Goal: Book appointment/travel/reservation

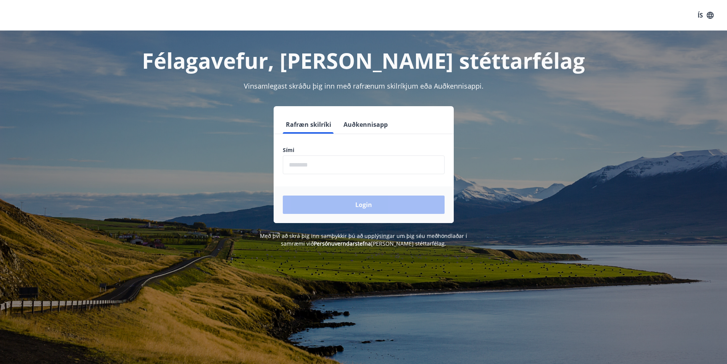
click at [326, 166] on input "phone" at bounding box center [364, 164] width 162 height 19
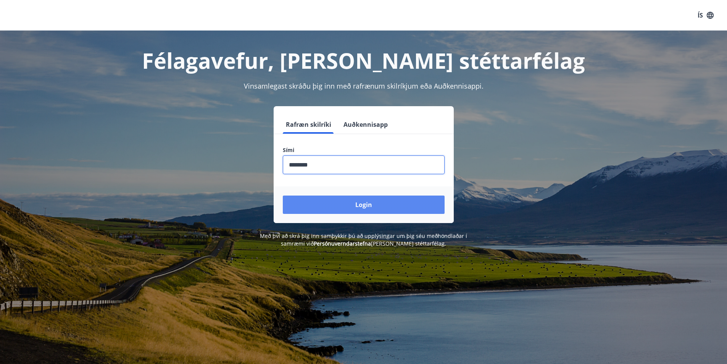
type input "********"
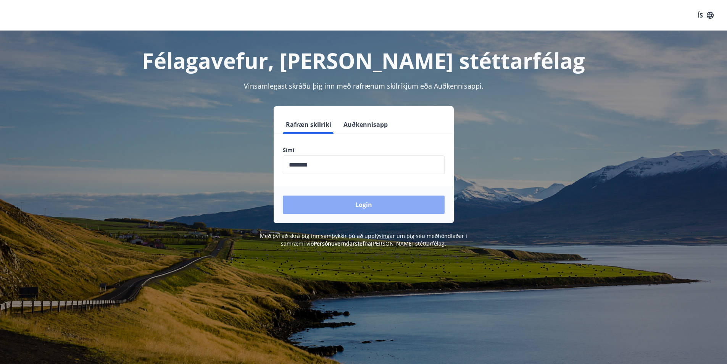
click at [357, 202] on button "Login" at bounding box center [364, 204] width 162 height 18
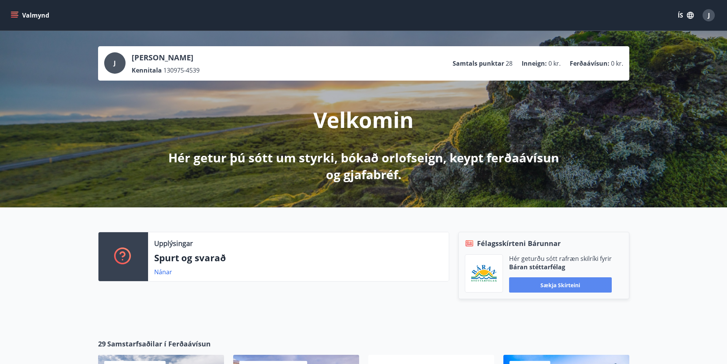
click at [559, 284] on button "Sækja skírteini" at bounding box center [560, 284] width 103 height 15
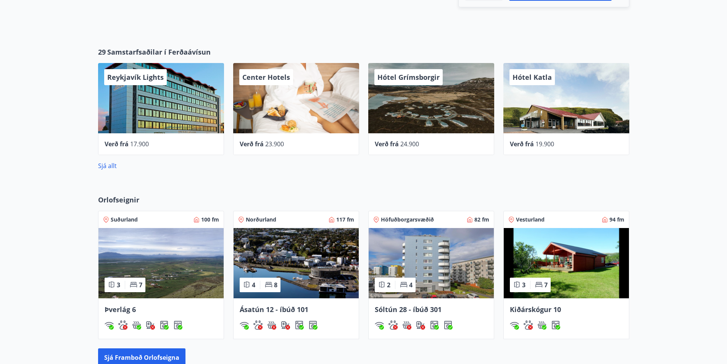
scroll to position [305, 0]
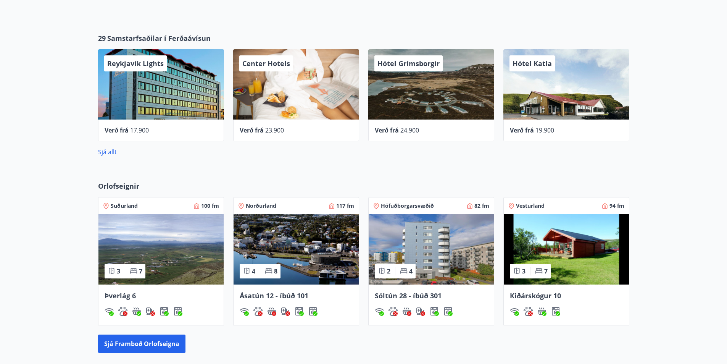
click at [160, 263] on img at bounding box center [160, 249] width 125 height 70
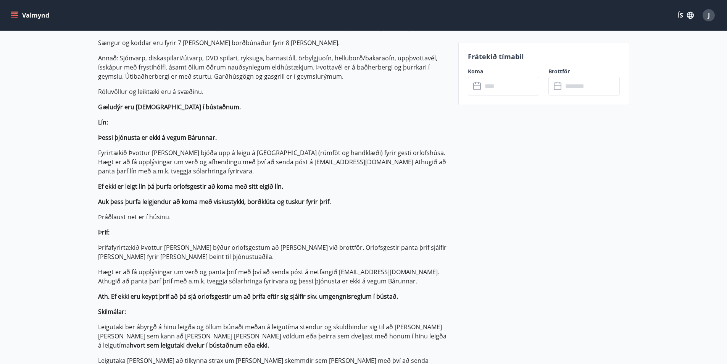
scroll to position [153, 0]
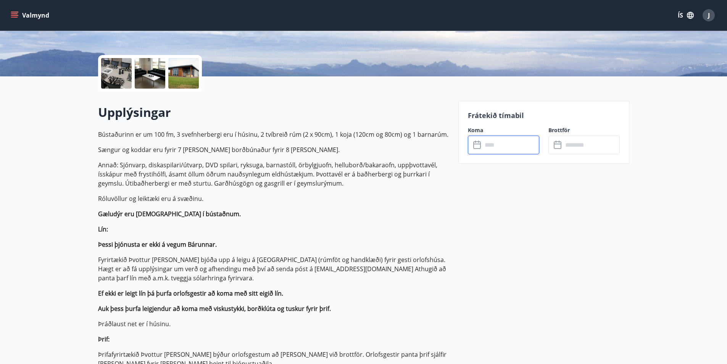
click at [498, 148] on input "text" at bounding box center [511, 145] width 57 height 19
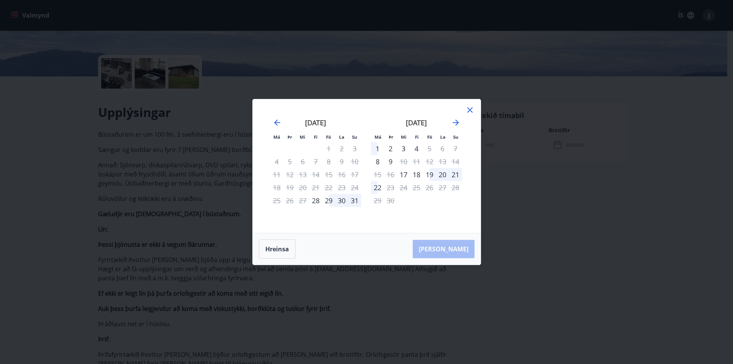
click at [470, 109] on icon at bounding box center [469, 109] width 9 height 9
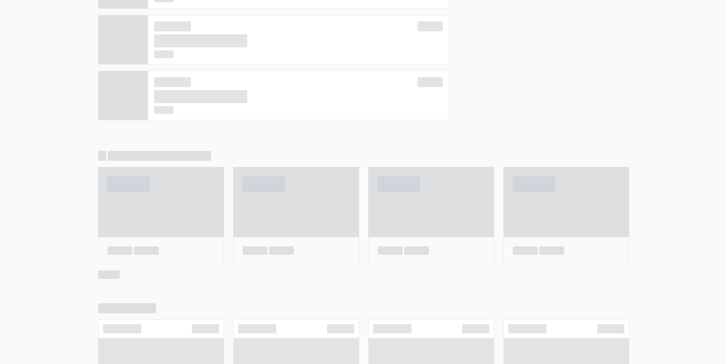
scroll to position [328, 0]
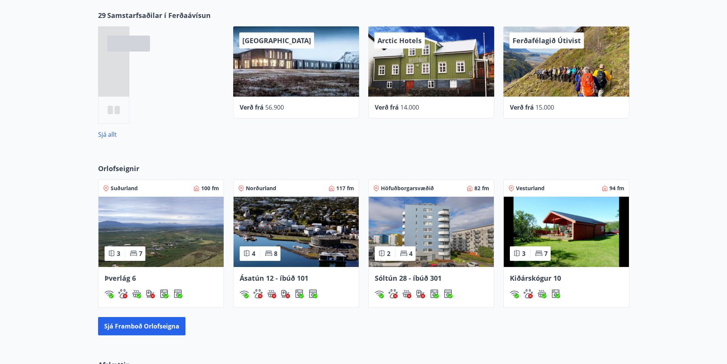
click at [573, 260] on img at bounding box center [566, 232] width 125 height 70
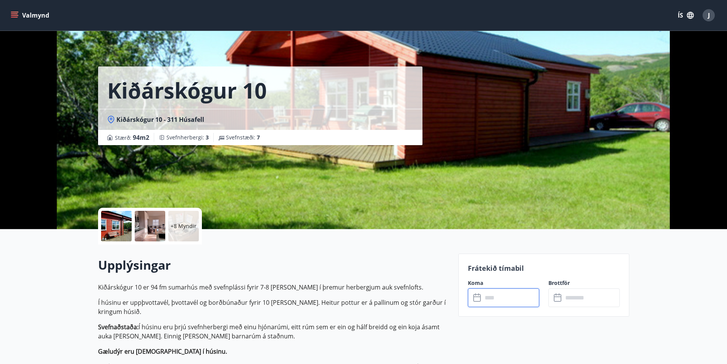
click at [501, 300] on input "text" at bounding box center [511, 297] width 57 height 19
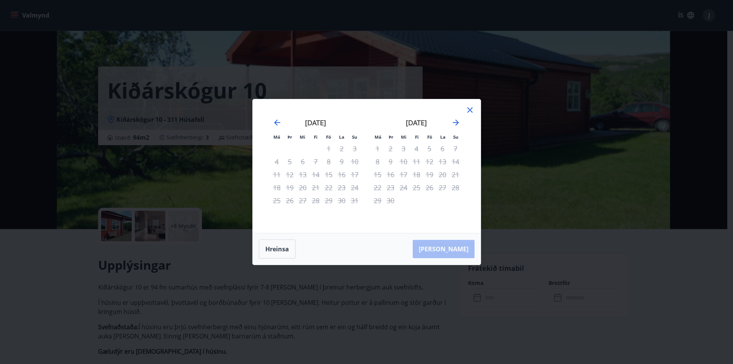
click at [468, 108] on icon at bounding box center [469, 109] width 9 height 9
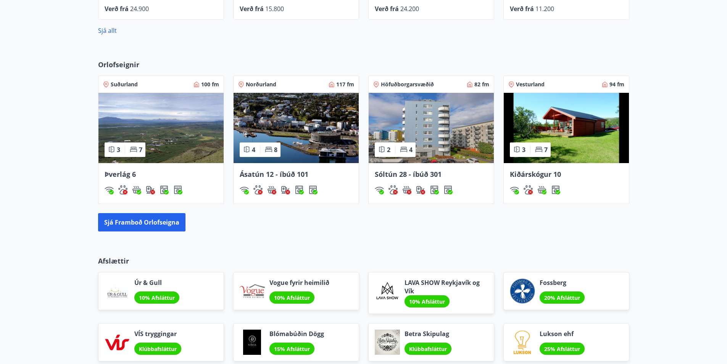
scroll to position [428, 0]
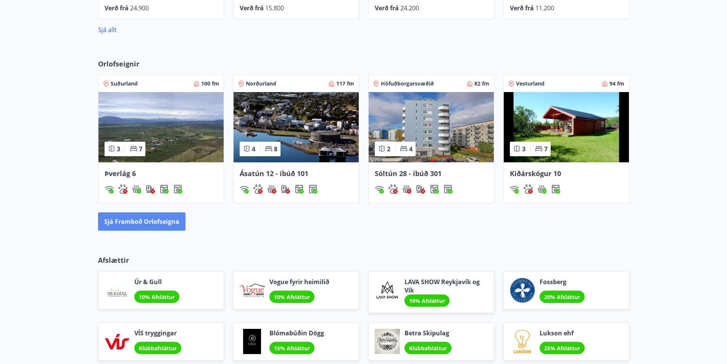
click at [172, 220] on button "Sjá framboð orlofseigna" at bounding box center [141, 221] width 87 height 18
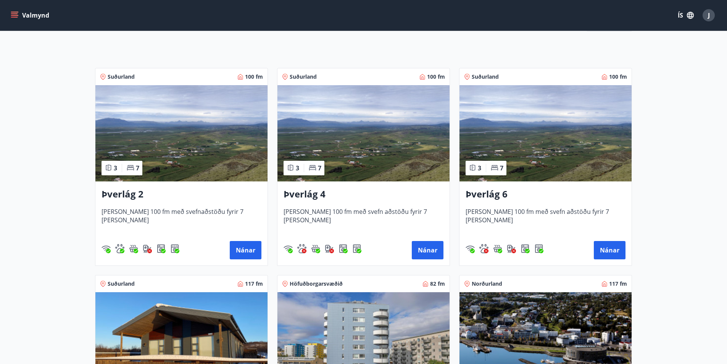
scroll to position [115, 0]
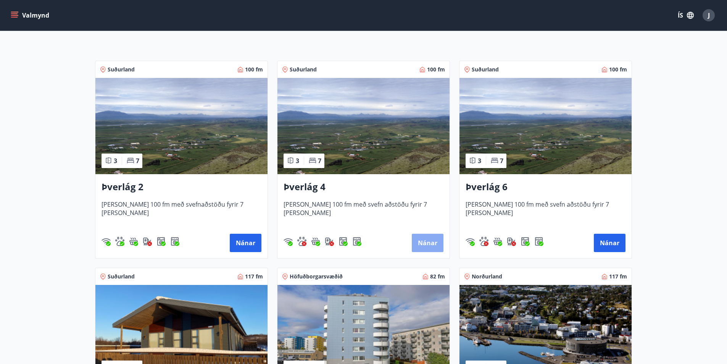
click at [419, 242] on button "Nánar" at bounding box center [428, 243] width 32 height 18
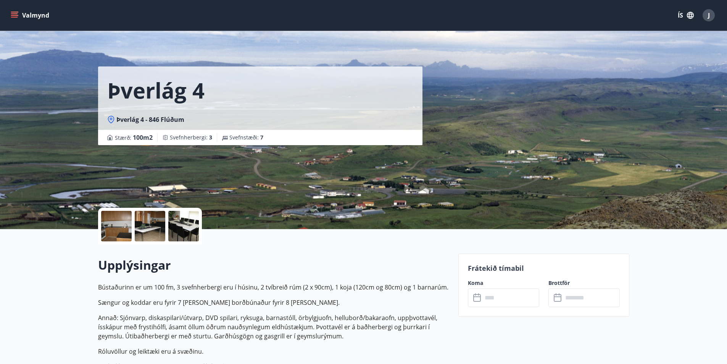
click at [502, 297] on input "text" at bounding box center [511, 297] width 57 height 19
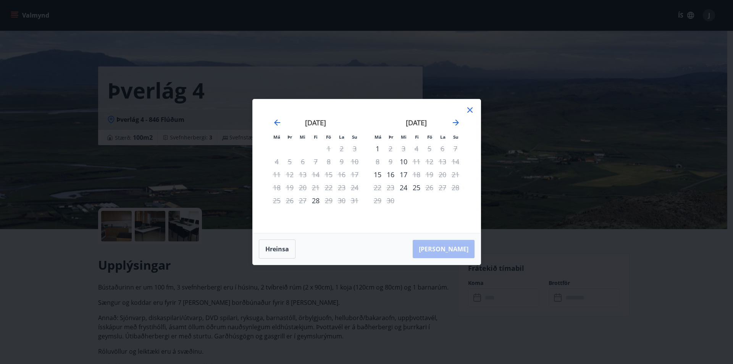
click at [468, 109] on icon at bounding box center [469, 109] width 9 height 9
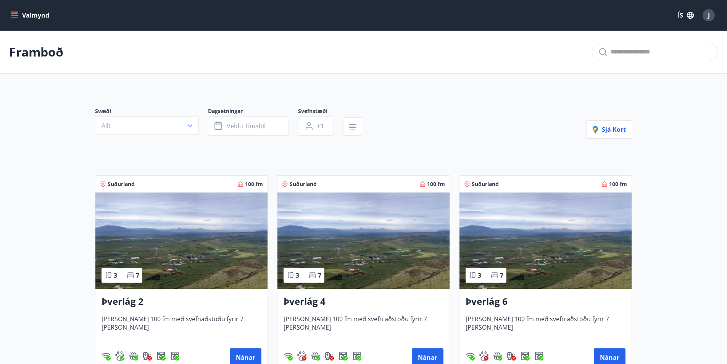
click at [533, 299] on h3 "Þverlág 6" at bounding box center [546, 302] width 160 height 14
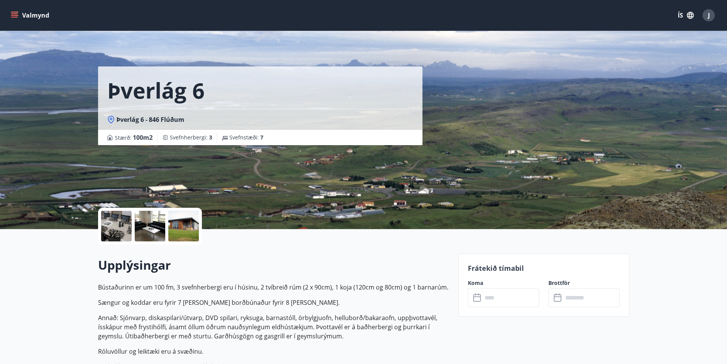
click at [505, 297] on input "text" at bounding box center [511, 297] width 57 height 19
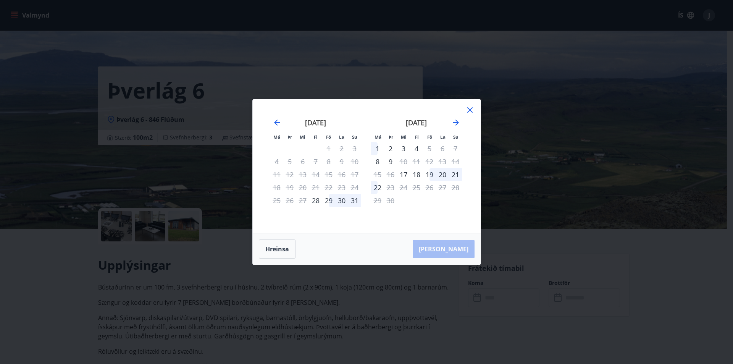
click at [467, 108] on icon at bounding box center [469, 109] width 9 height 9
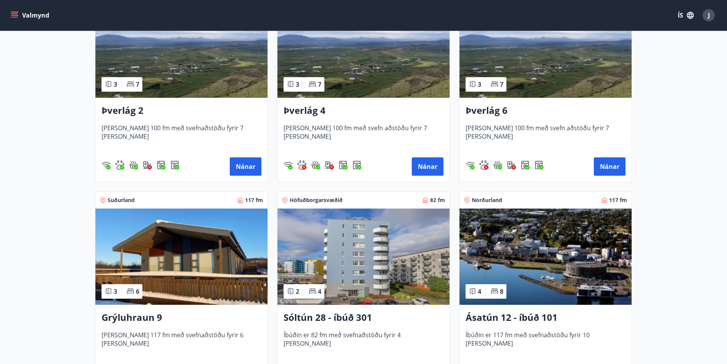
scroll to position [229, 0]
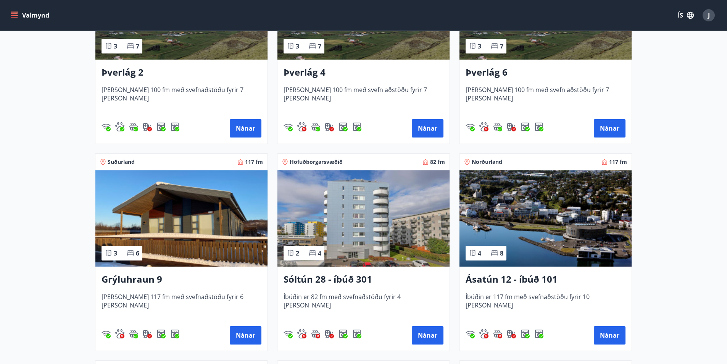
click at [176, 259] on img at bounding box center [181, 218] width 172 height 96
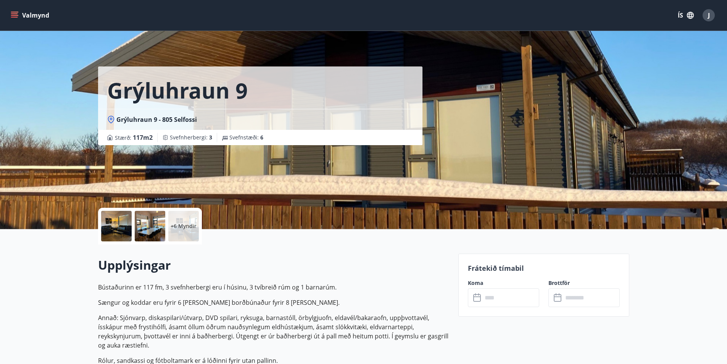
click at [485, 296] on input "text" at bounding box center [511, 297] width 57 height 19
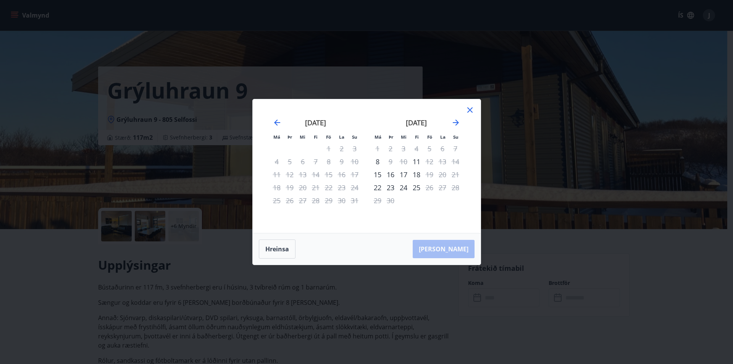
click at [467, 109] on icon at bounding box center [469, 109] width 9 height 9
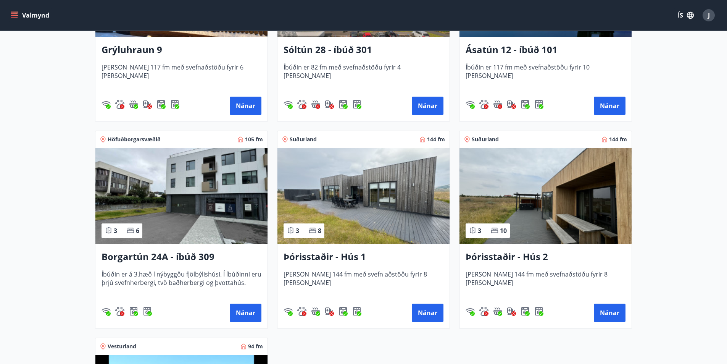
scroll to position [459, 0]
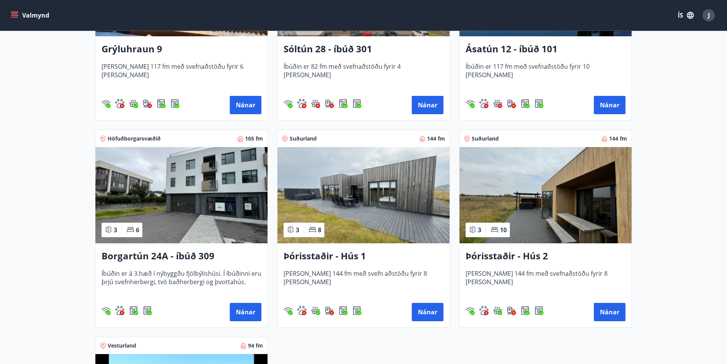
click at [339, 255] on h3 "Þórisstaðir - Hús 1" at bounding box center [364, 256] width 160 height 14
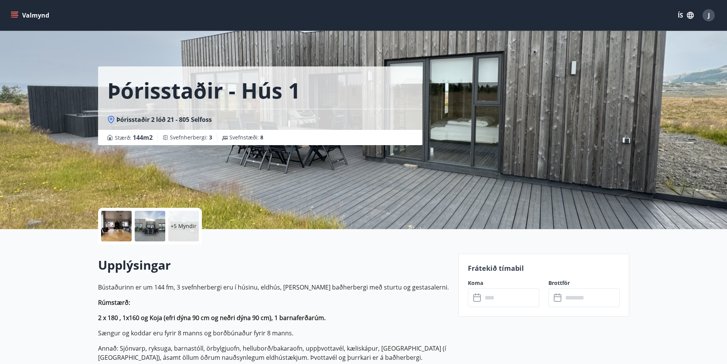
click at [496, 295] on input "text" at bounding box center [511, 297] width 57 height 19
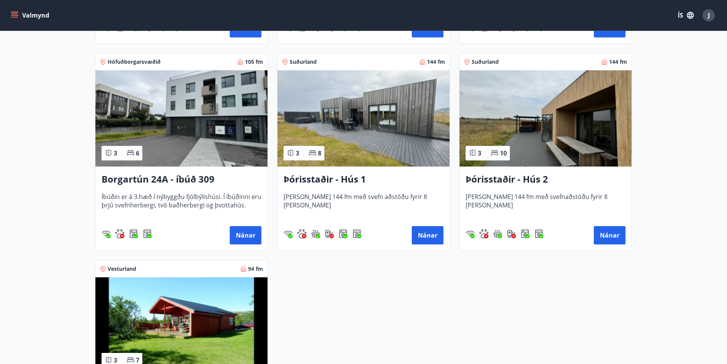
scroll to position [611, 0]
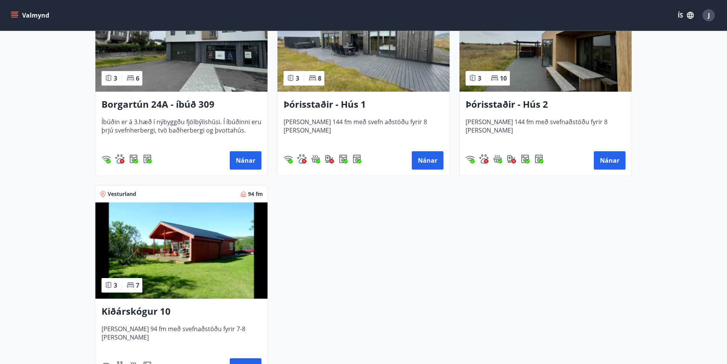
click at [226, 254] on img at bounding box center [181, 250] width 172 height 96
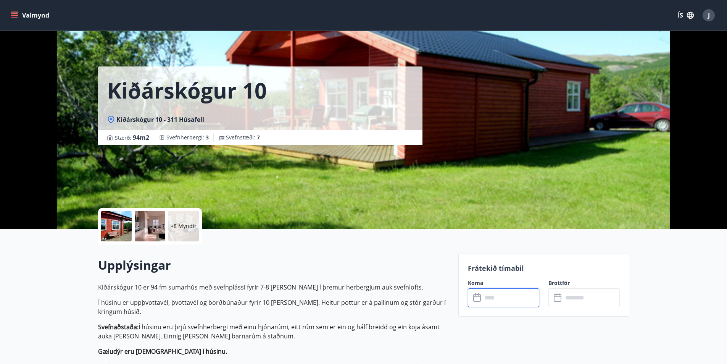
click at [497, 301] on input "text" at bounding box center [511, 297] width 57 height 19
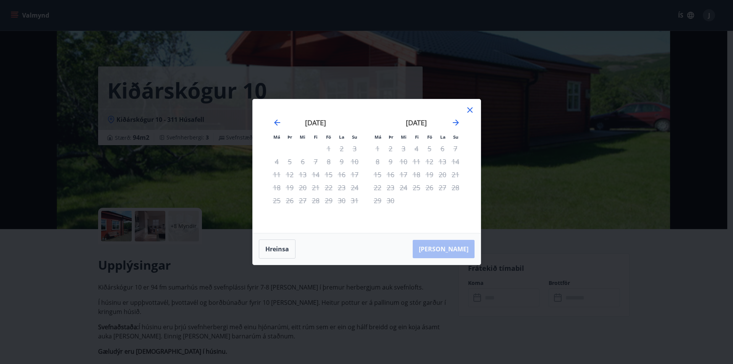
click at [467, 107] on icon at bounding box center [469, 109] width 9 height 9
